Goal: Complete application form

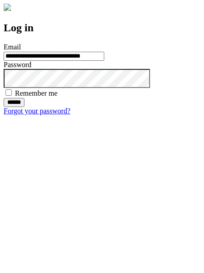
type input "**********"
click at [25, 107] on input "******" at bounding box center [14, 102] width 21 height 9
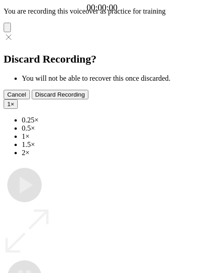
type input "**********"
